Goal: Communication & Community: Participate in discussion

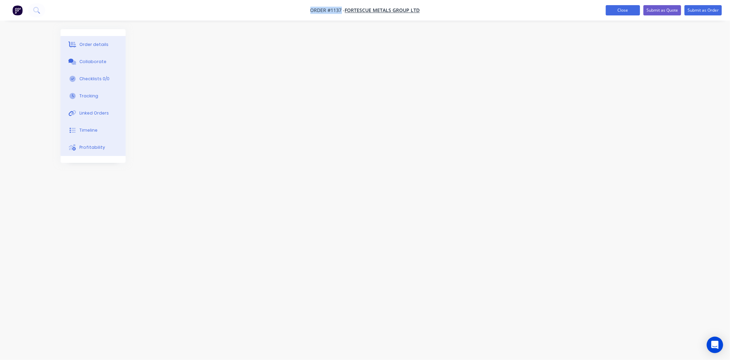
click at [614, 7] on button "Close" at bounding box center [623, 10] width 34 height 10
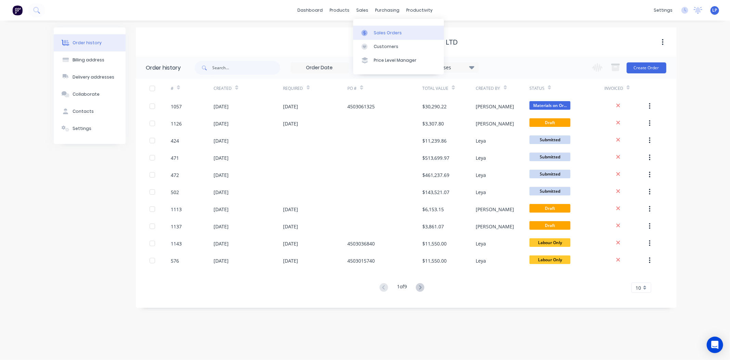
click at [370, 33] on div at bounding box center [367, 33] width 10 height 6
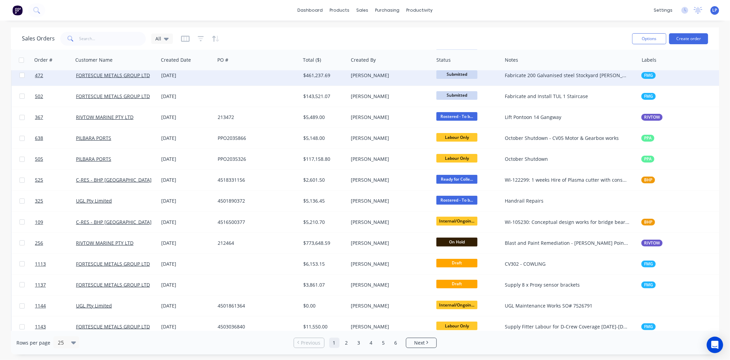
scroll to position [266, 0]
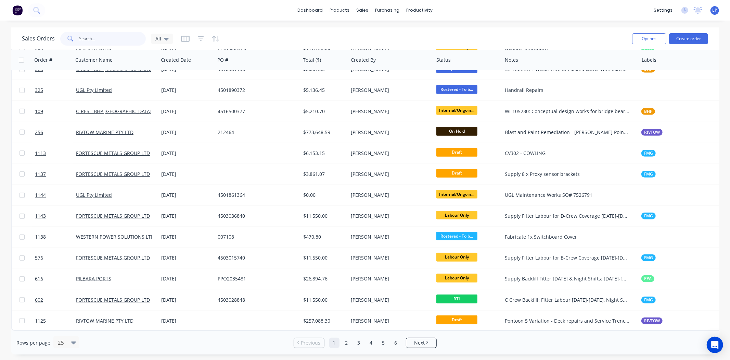
click at [123, 41] on input "text" at bounding box center [112, 39] width 67 height 14
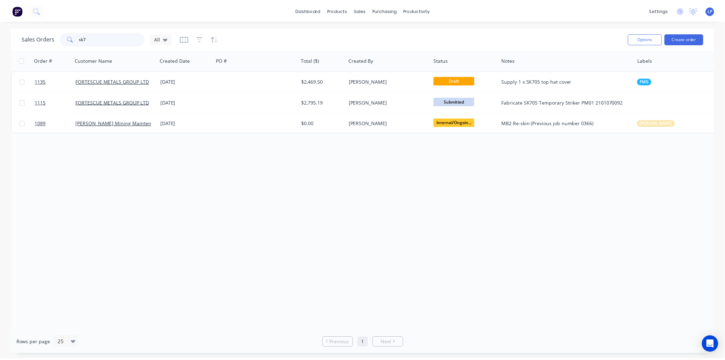
scroll to position [0, 0]
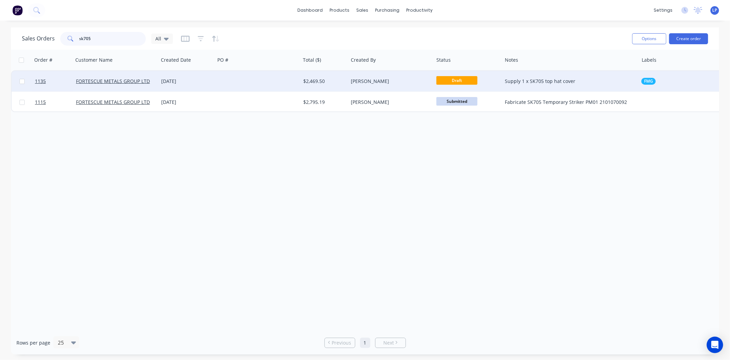
type input "sk705"
click at [223, 79] on div at bounding box center [258, 81] width 86 height 21
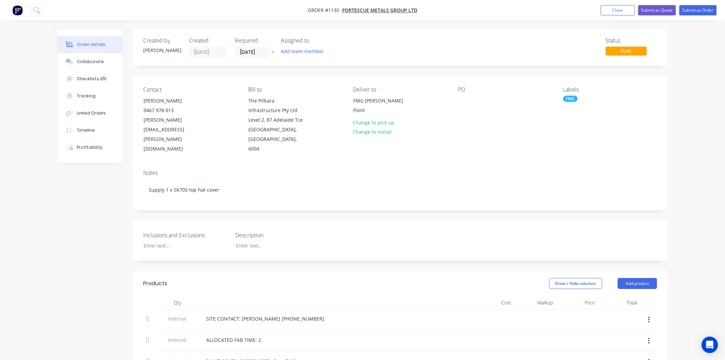
click at [400, 221] on div "Inclusions and Exclusions Description" at bounding box center [400, 241] width 534 height 40
click at [96, 59] on div "Collaborate" at bounding box center [90, 62] width 27 height 6
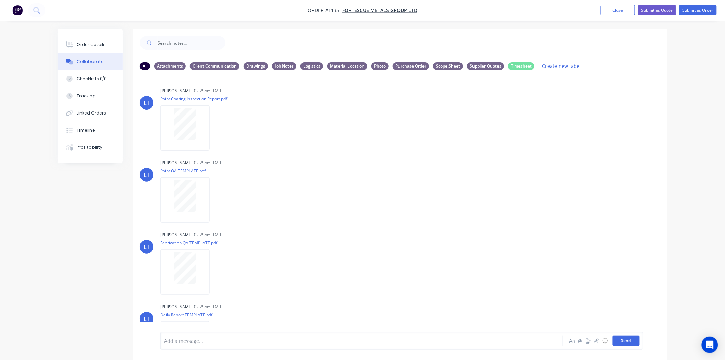
click at [630, 337] on button "Send" at bounding box center [625, 340] width 27 height 10
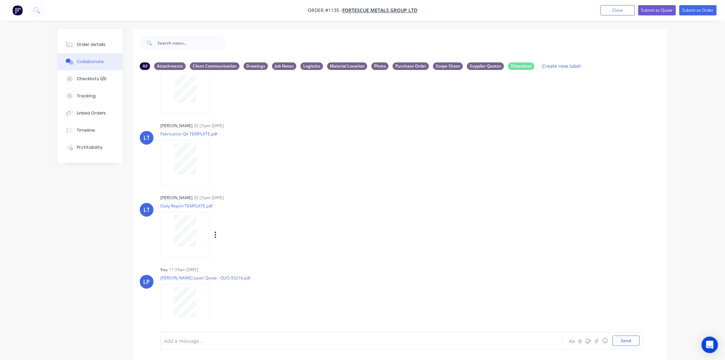
scroll to position [11, 0]
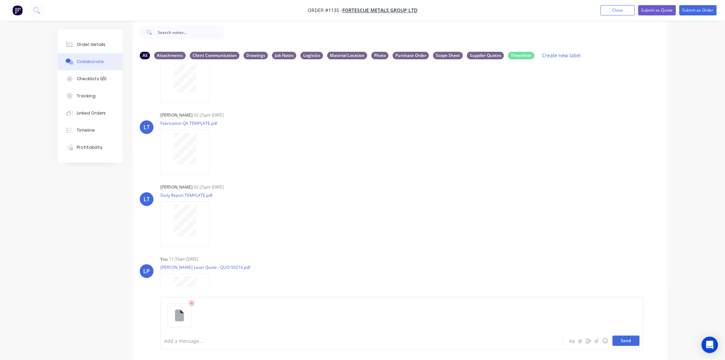
click at [635, 337] on button "Send" at bounding box center [625, 340] width 27 height 10
click at [255, 344] on div "Add a message..." at bounding box center [342, 340] width 356 height 10
click at [261, 341] on span "do not send quote. awaiting replyt from" at bounding box center [255, 340] width 91 height 7
click at [277, 341] on div "@[PERSON_NAME] do not send quote. awaiting reply from" at bounding box center [342, 340] width 356 height 7
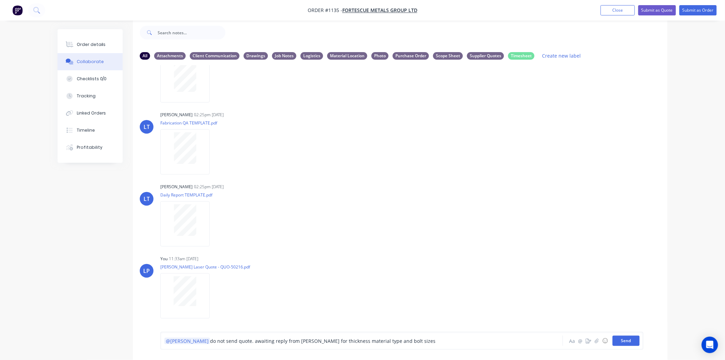
click at [623, 338] on button "Send" at bounding box center [625, 340] width 27 height 10
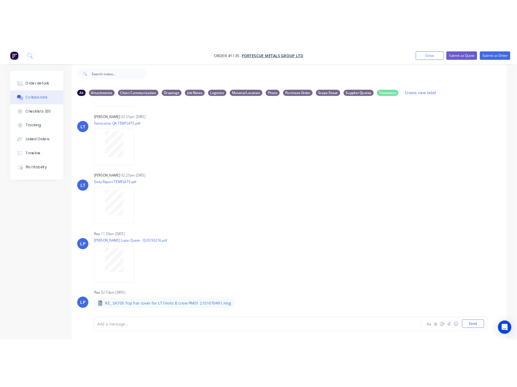
scroll to position [139, 0]
